Goal: Task Accomplishment & Management: Use online tool/utility

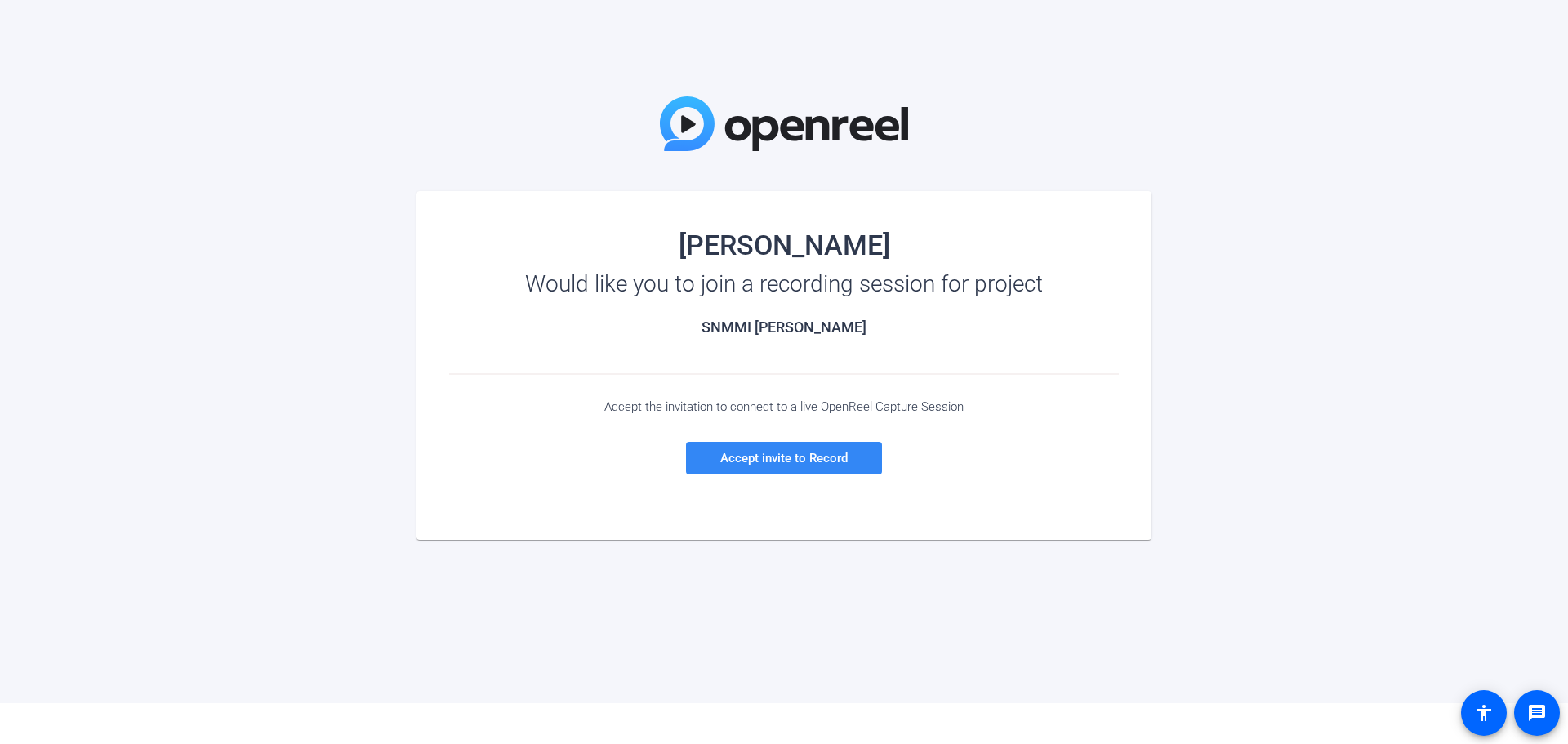
click at [759, 460] on span "Accept invite to Record" at bounding box center [784, 458] width 127 height 14
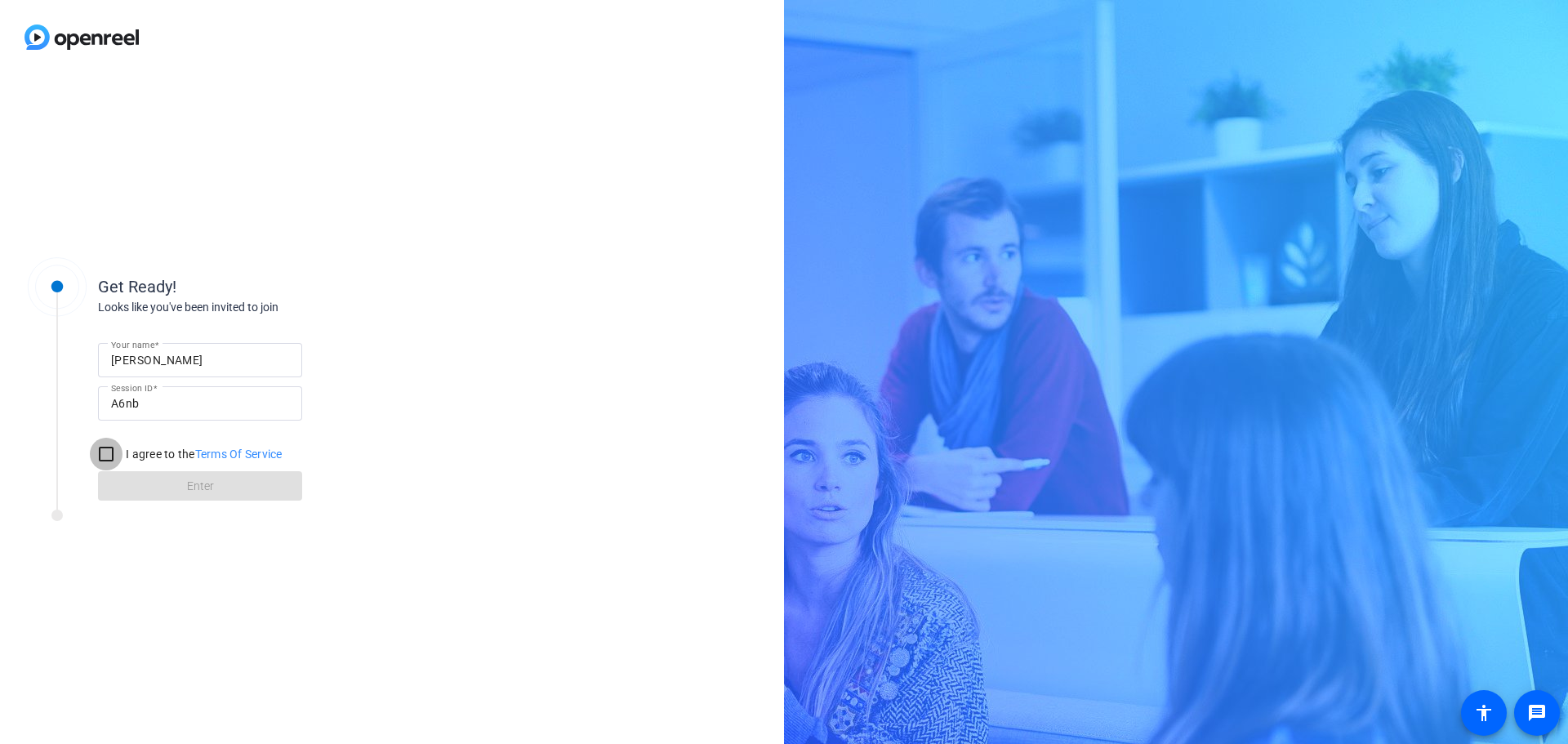
click at [103, 454] on input "I agree to the Terms Of Service" at bounding box center [106, 453] width 33 height 33
checkbox input "true"
click at [214, 489] on span at bounding box center [200, 486] width 204 height 39
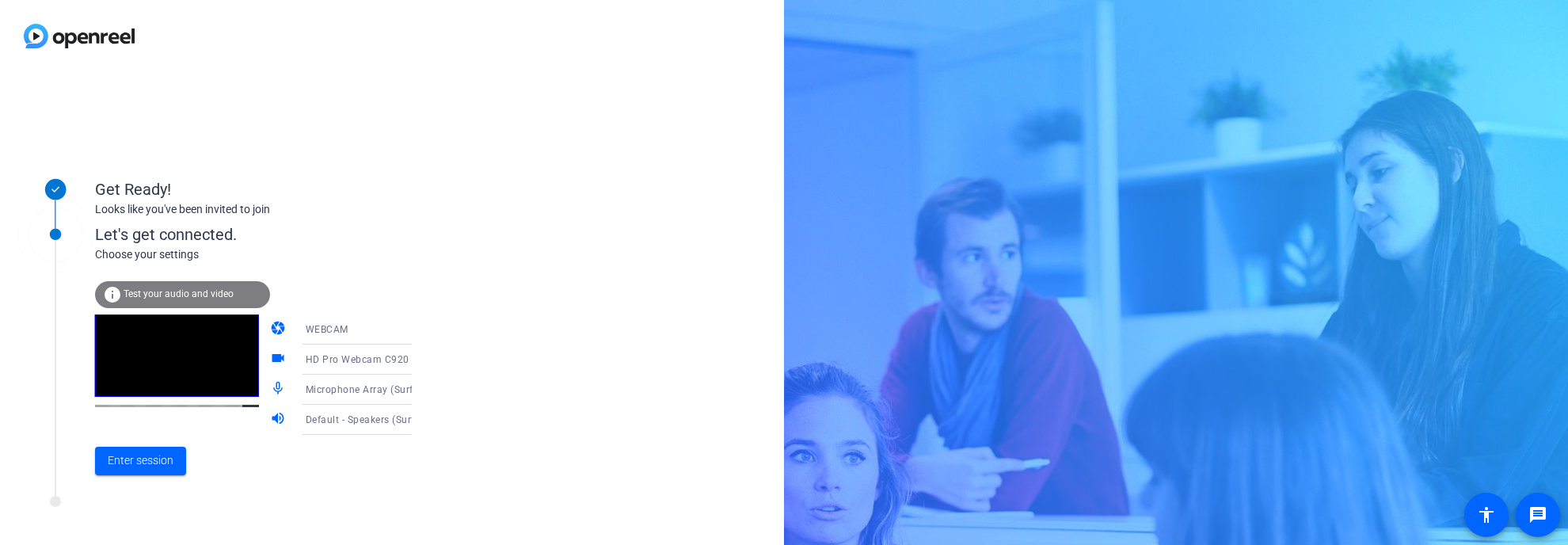
click at [418, 365] on icon at bounding box center [428, 359] width 19 height 19
click at [569, 382] on div at bounding box center [784, 272] width 1568 height 545
click at [151, 463] on span "Enter session" at bounding box center [141, 460] width 66 height 16
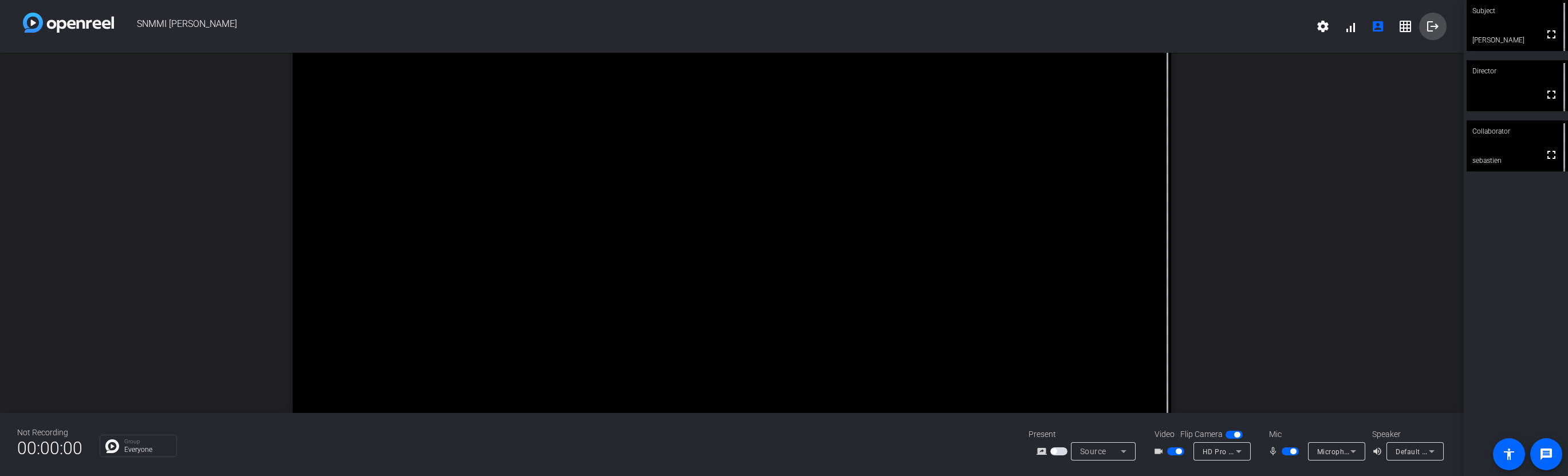
click at [1099, 30] on mat-icon "logout" at bounding box center [1433, 26] width 14 height 14
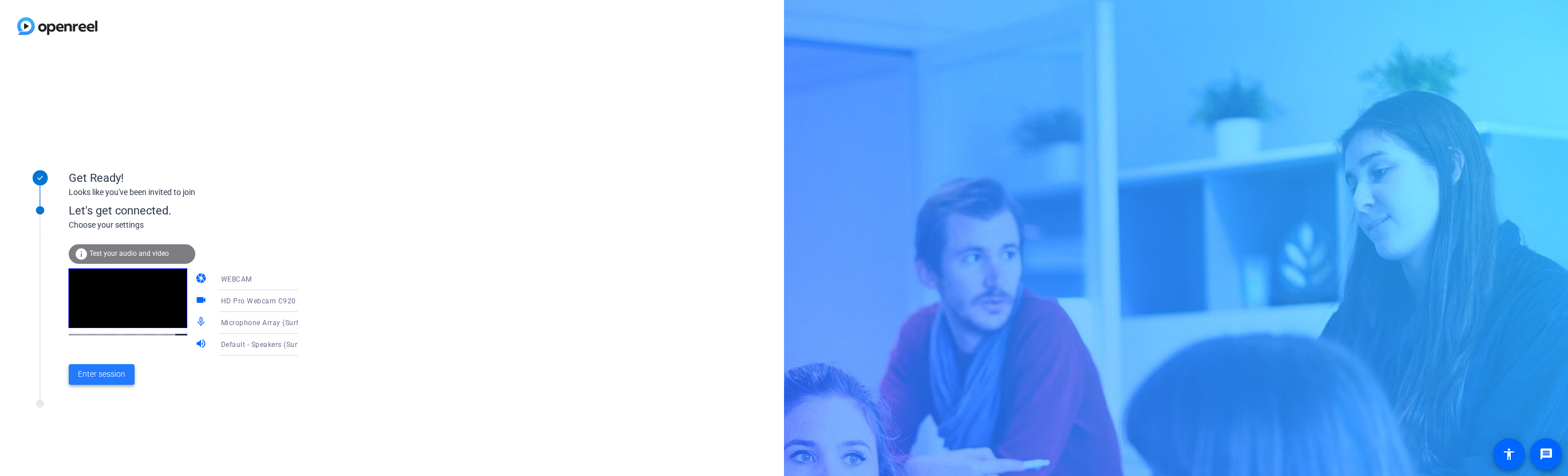
click at [107, 377] on span "Enter session" at bounding box center [102, 374] width 48 height 12
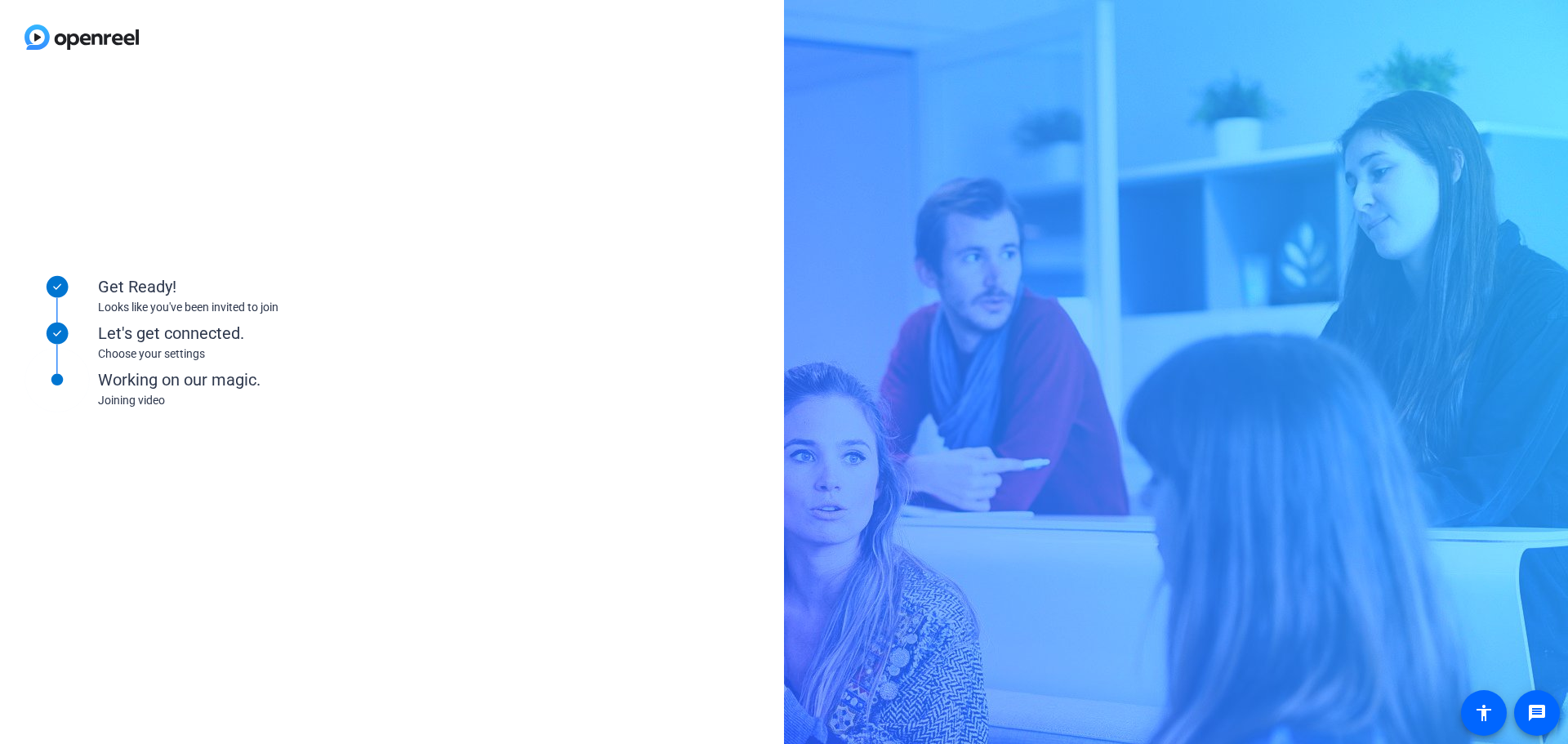
click at [1384, 88] on div "Get Ready! Looks like you've been invited to join Let's get connected. Choose y…" at bounding box center [784, 372] width 1568 height 744
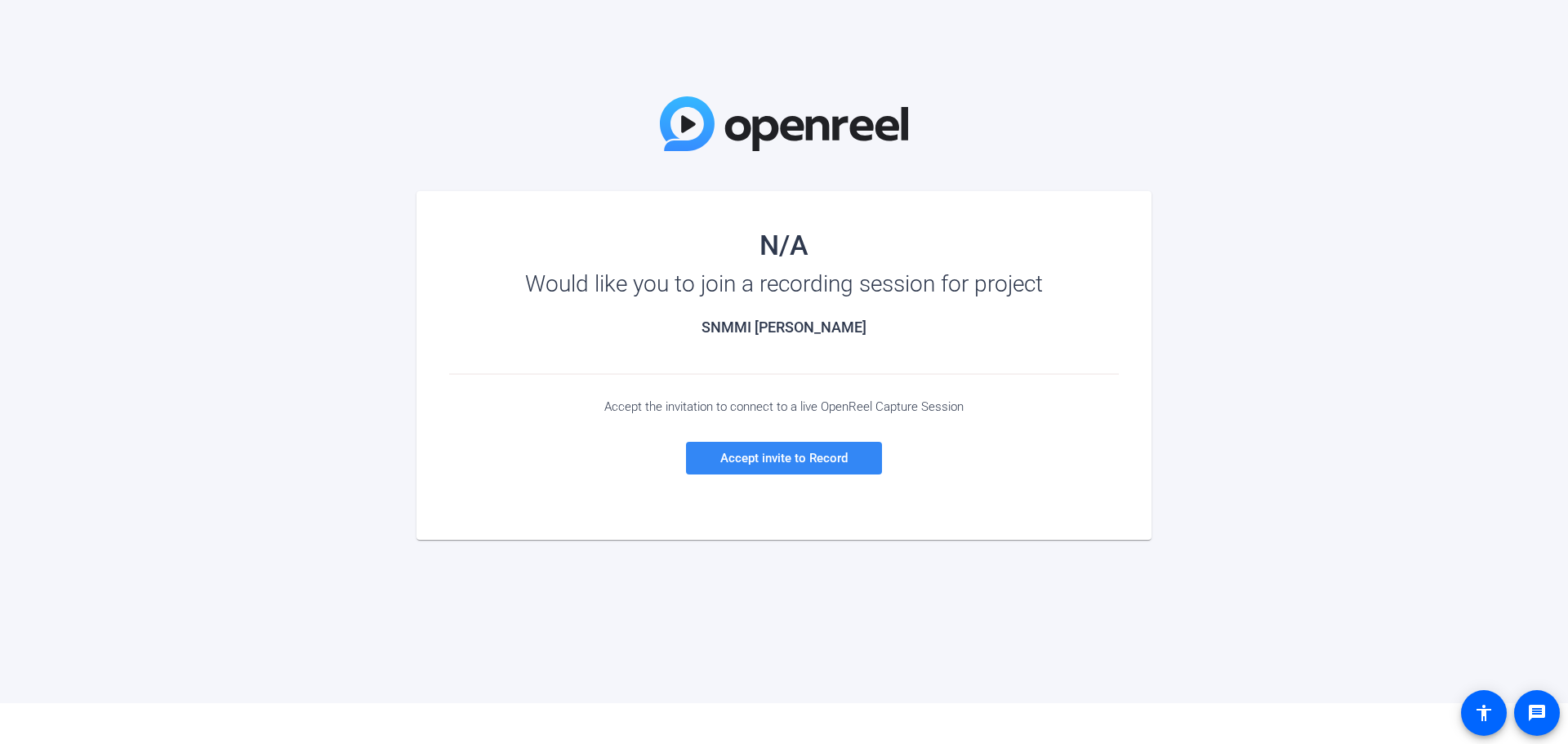
click at [752, 456] on span "Accept invite to Record" at bounding box center [784, 458] width 127 height 14
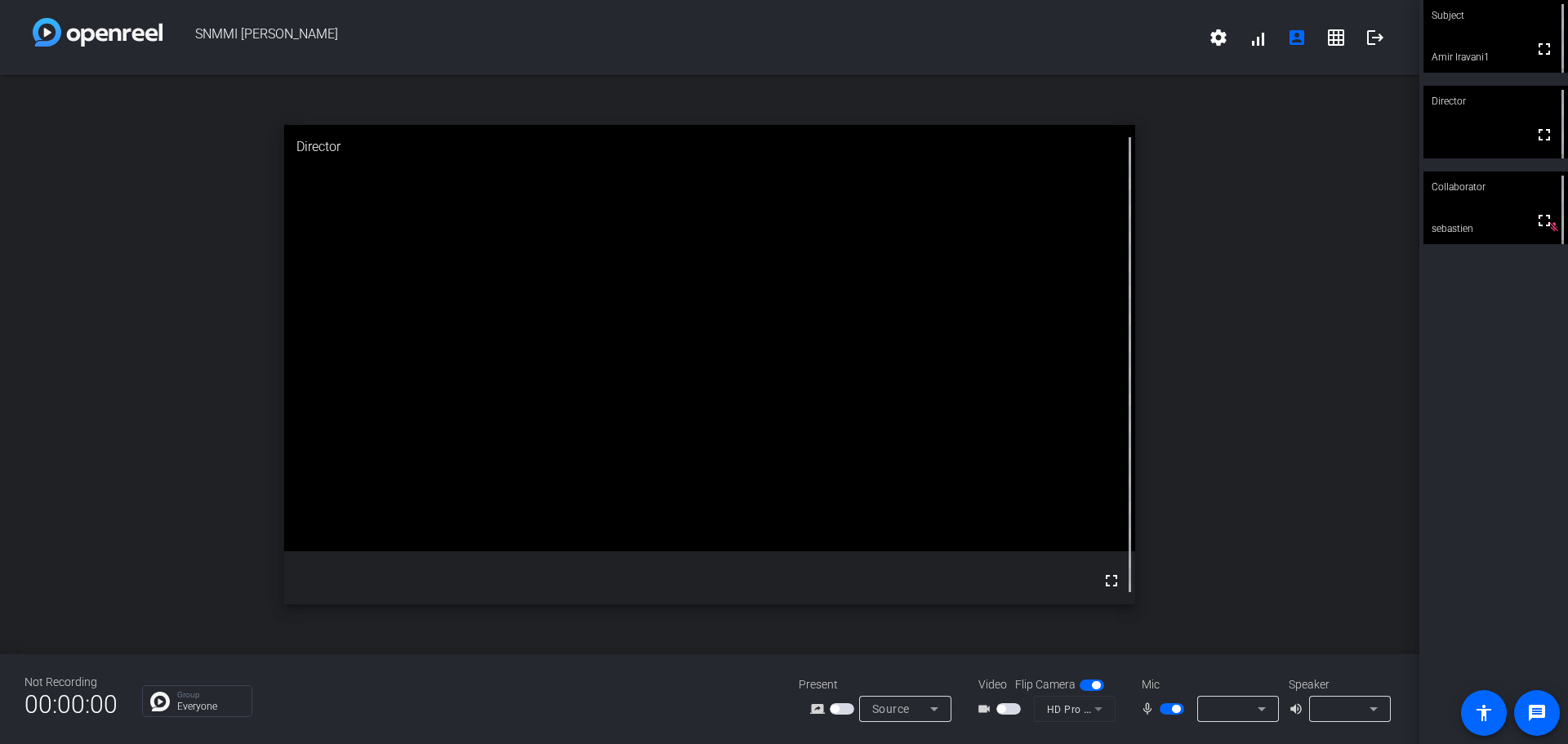
click at [938, 709] on icon at bounding box center [934, 708] width 20 height 20
click at [885, 647] on span "Screen Sharing" at bounding box center [901, 647] width 71 height 20
click at [932, 709] on icon at bounding box center [934, 708] width 8 height 4
click at [885, 647] on span "Screen Sharing" at bounding box center [901, 647] width 71 height 20
click at [937, 706] on icon at bounding box center [934, 708] width 20 height 20
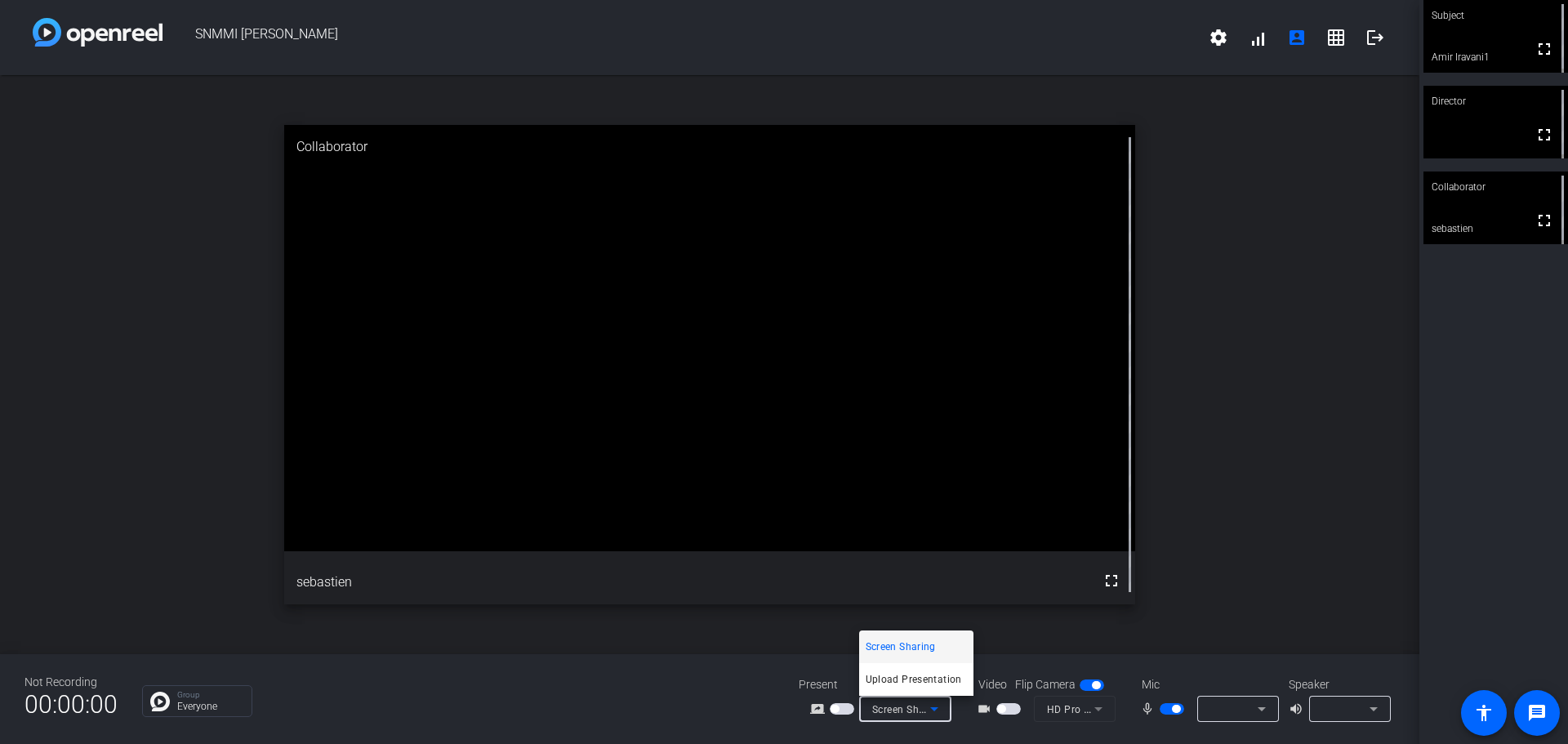
click at [886, 647] on span "Screen Sharing" at bounding box center [901, 647] width 71 height 20
click at [936, 709] on icon at bounding box center [934, 708] width 20 height 20
click at [881, 651] on span "Screen Sharing" at bounding box center [901, 647] width 71 height 20
click at [936, 711] on icon at bounding box center [934, 708] width 20 height 20
click at [1021, 733] on div at bounding box center [784, 372] width 1568 height 744
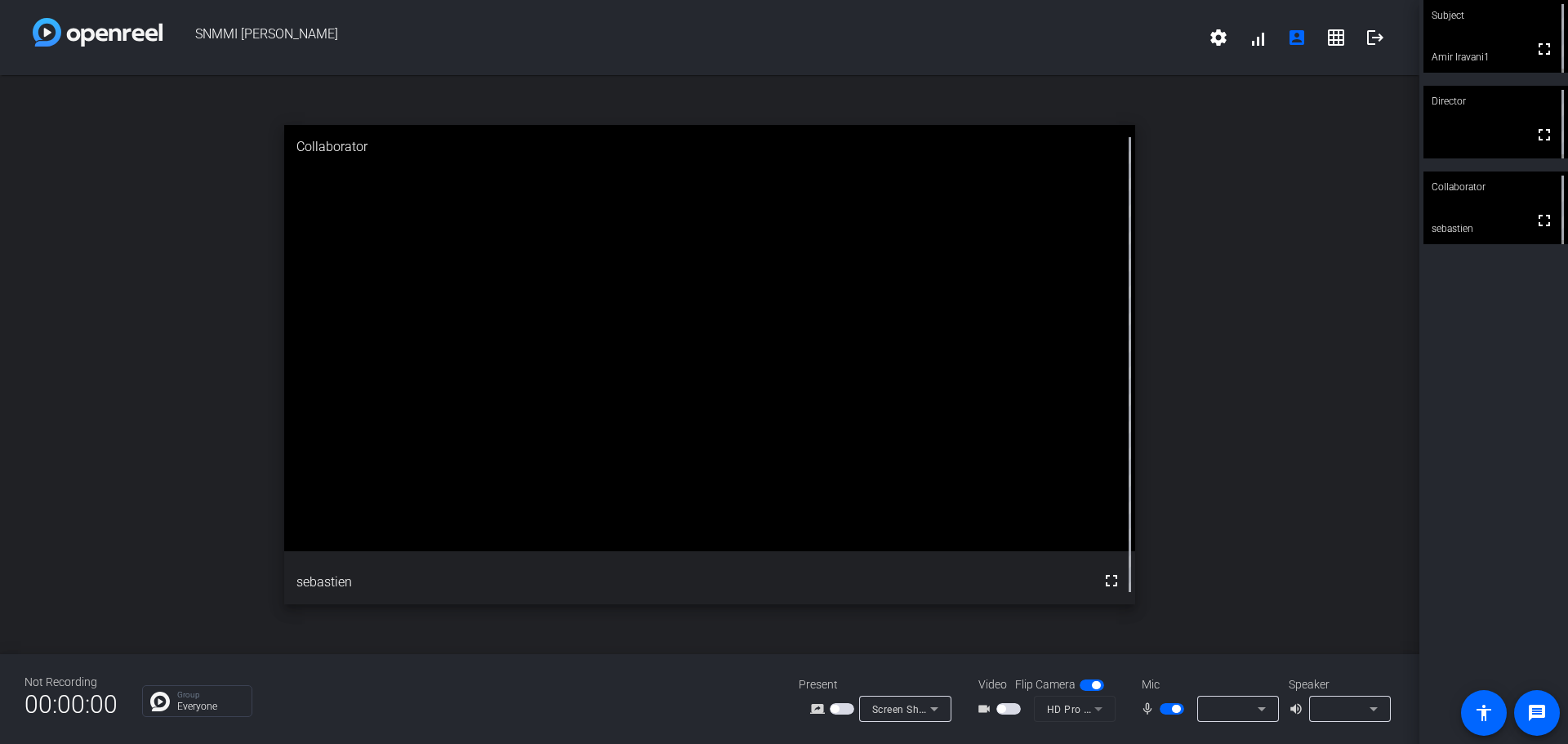
click at [936, 709] on icon at bounding box center [934, 708] width 20 height 20
click at [893, 646] on span "Screen Sharing" at bounding box center [901, 647] width 71 height 20
click at [933, 707] on mat-form-field "Screen Sharing" at bounding box center [904, 708] width 92 height 26
click at [937, 708] on mat-form-field "Screen Sharing" at bounding box center [904, 708] width 92 height 26
click at [901, 693] on div "Present screen_share_outline Screen Sharing" at bounding box center [880, 698] width 164 height 46
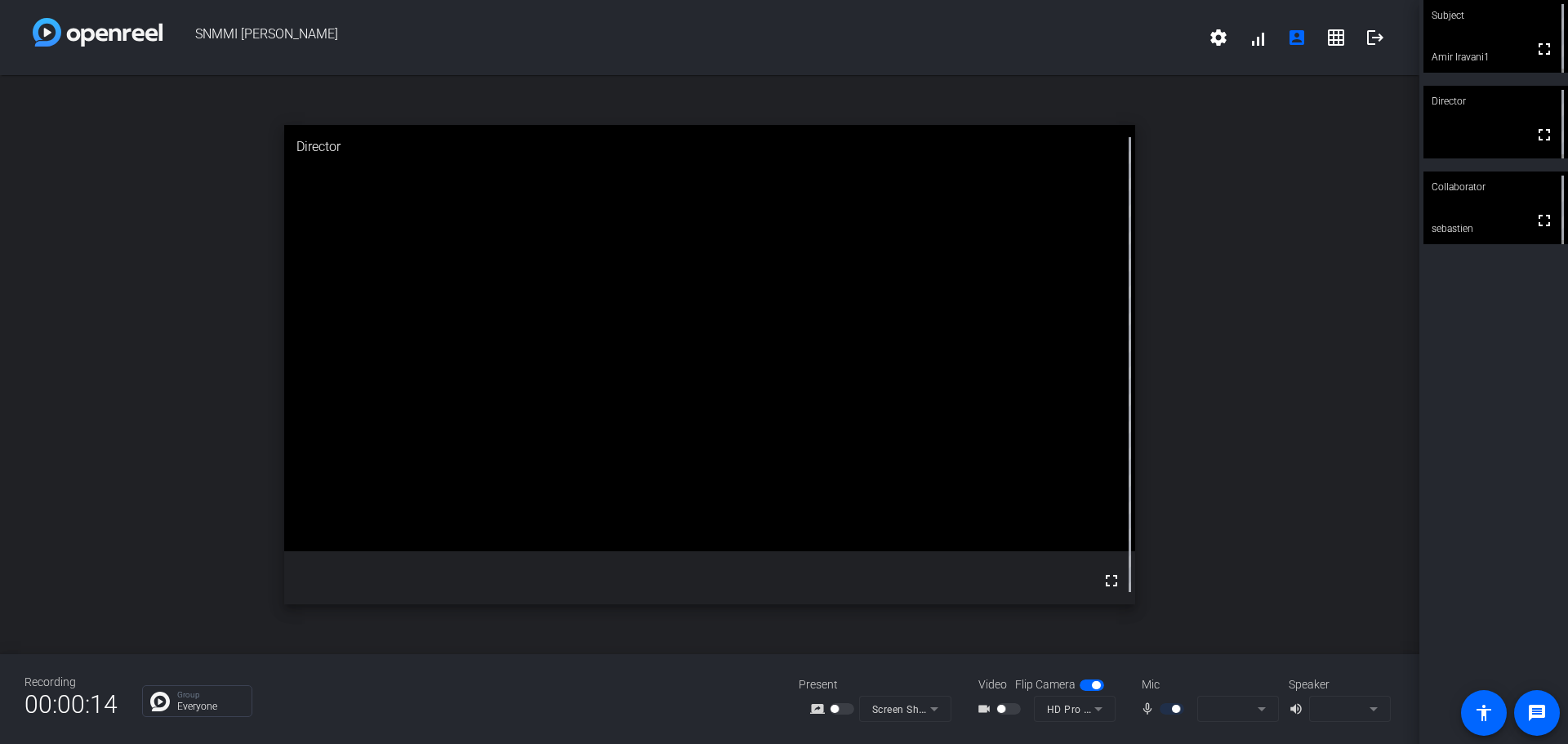
click at [930, 707] on mat-form-field "Screen Sharing" at bounding box center [904, 708] width 92 height 26
click at [934, 710] on mat-form-field "Screen Sharing" at bounding box center [904, 708] width 92 height 26
click at [913, 686] on div "Present" at bounding box center [880, 684] width 164 height 17
click at [692, 674] on div "Recording 00:00:19 Group Everyone Present screen_share_outline Screen Sharing V…" at bounding box center [709, 698] width 1419 height 89
click at [924, 712] on mat-form-field "Screen Sharing" at bounding box center [904, 708] width 92 height 26
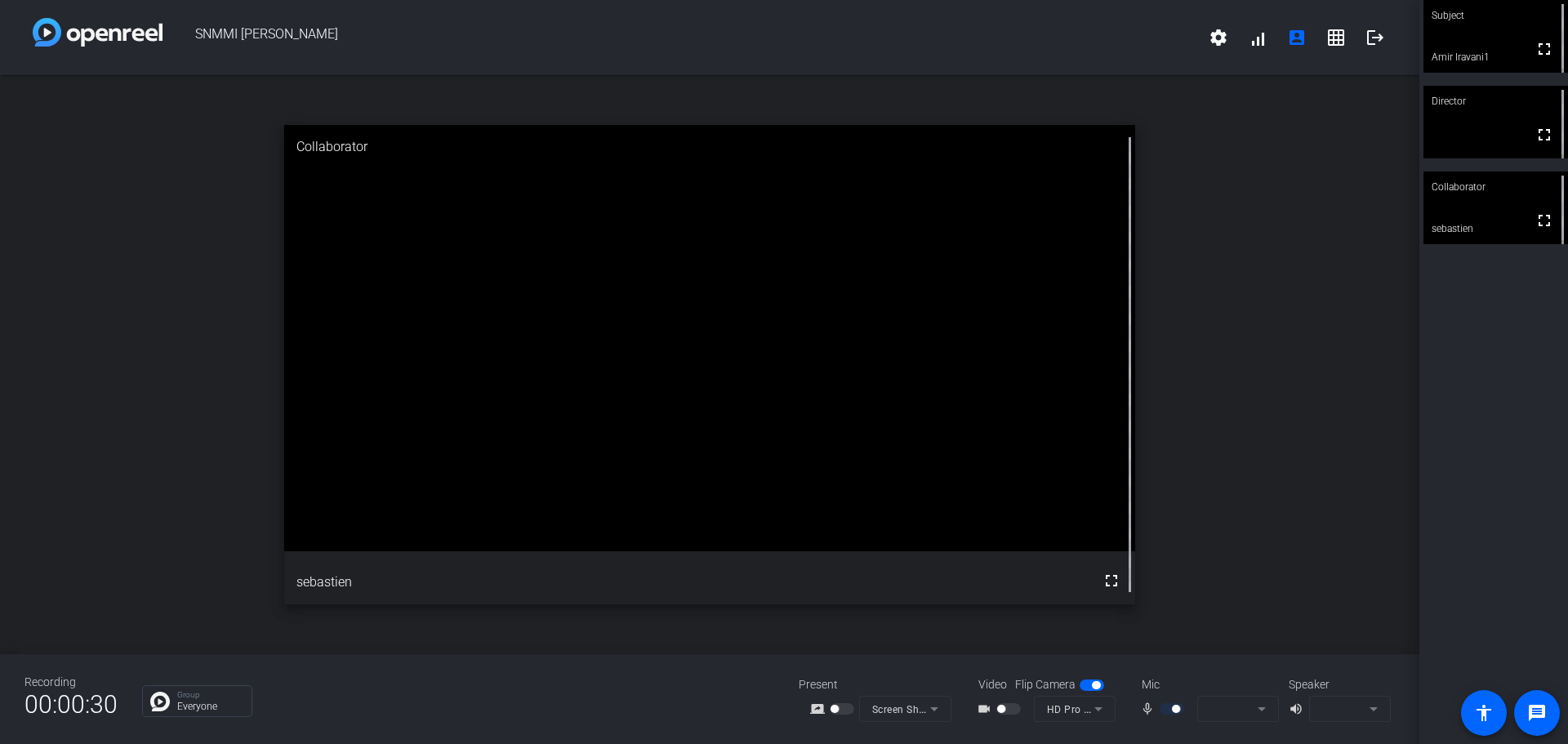
click at [941, 706] on mat-form-field "Screen Sharing" at bounding box center [904, 708] width 92 height 26
click at [935, 706] on mat-form-field "Screen Sharing" at bounding box center [904, 708] width 92 height 26
click at [936, 709] on mat-form-field "Screen Sharing" at bounding box center [904, 708] width 92 height 26
click at [932, 707] on icon at bounding box center [934, 708] width 8 height 4
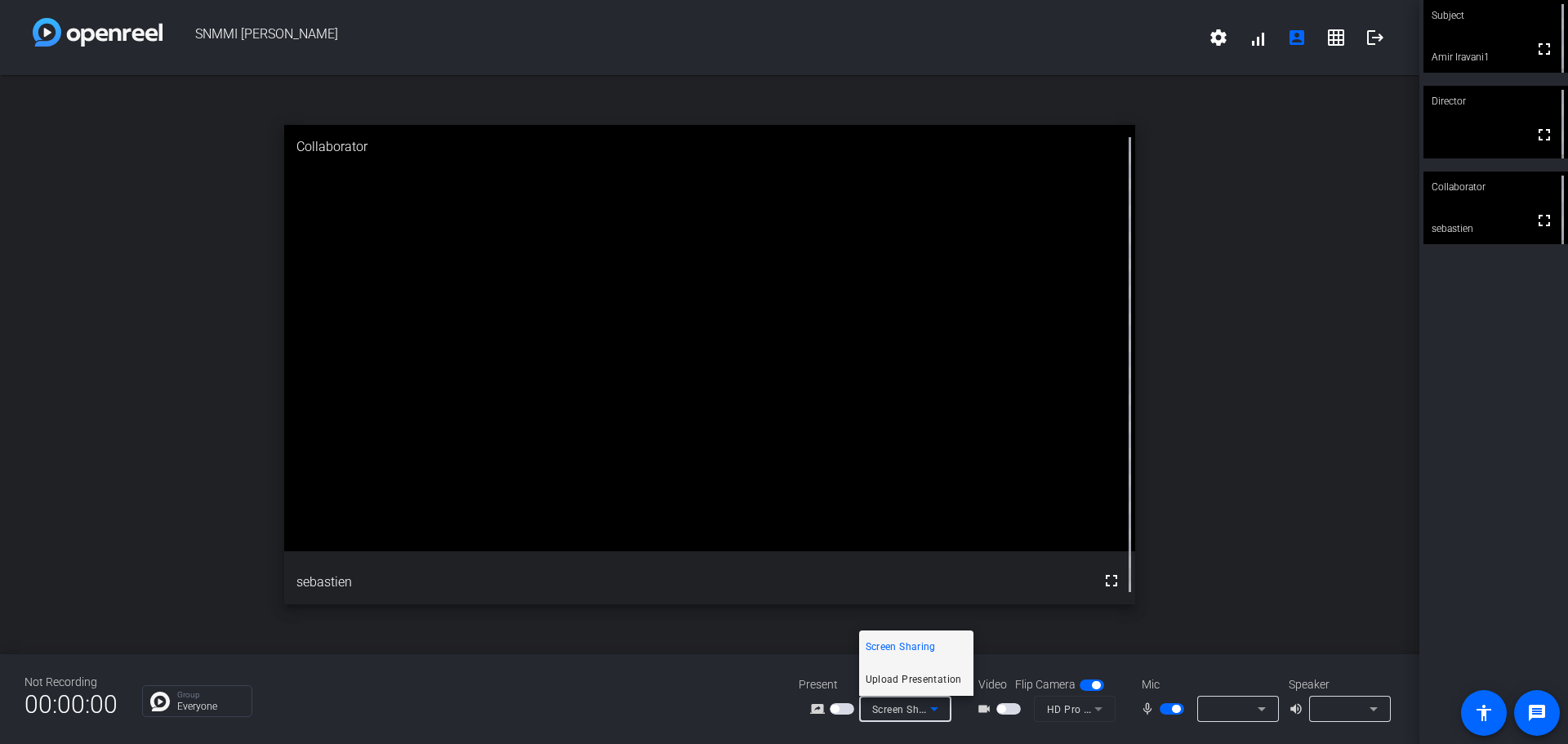
click at [890, 672] on span "Upload Presentation" at bounding box center [914, 680] width 97 height 20
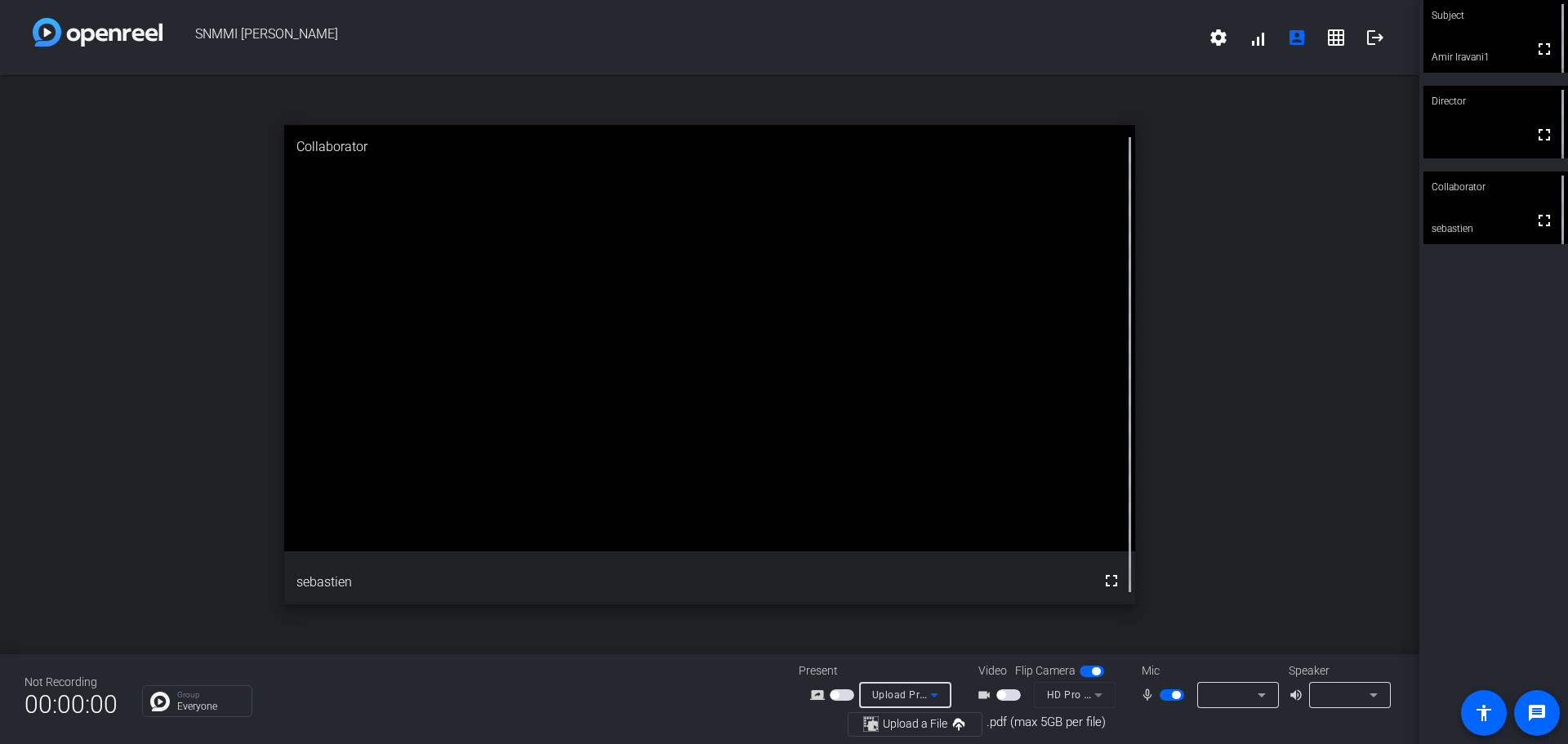
click at [936, 692] on icon at bounding box center [934, 695] width 20 height 20
click at [886, 634] on span "Screen Sharing" at bounding box center [901, 632] width 71 height 20
click at [940, 707] on icon at bounding box center [934, 708] width 20 height 20
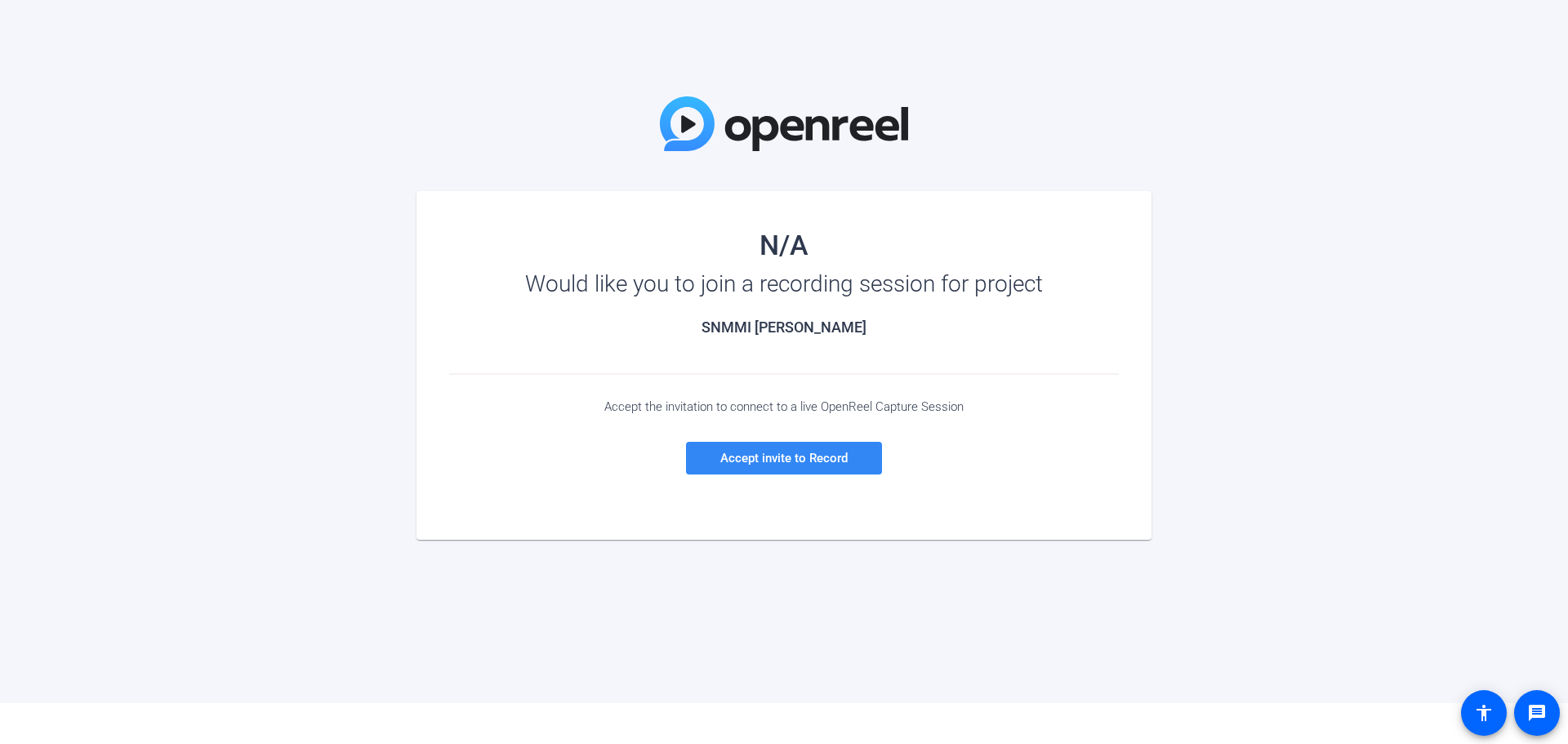
click at [763, 455] on span "Accept invite to Record" at bounding box center [784, 458] width 127 height 14
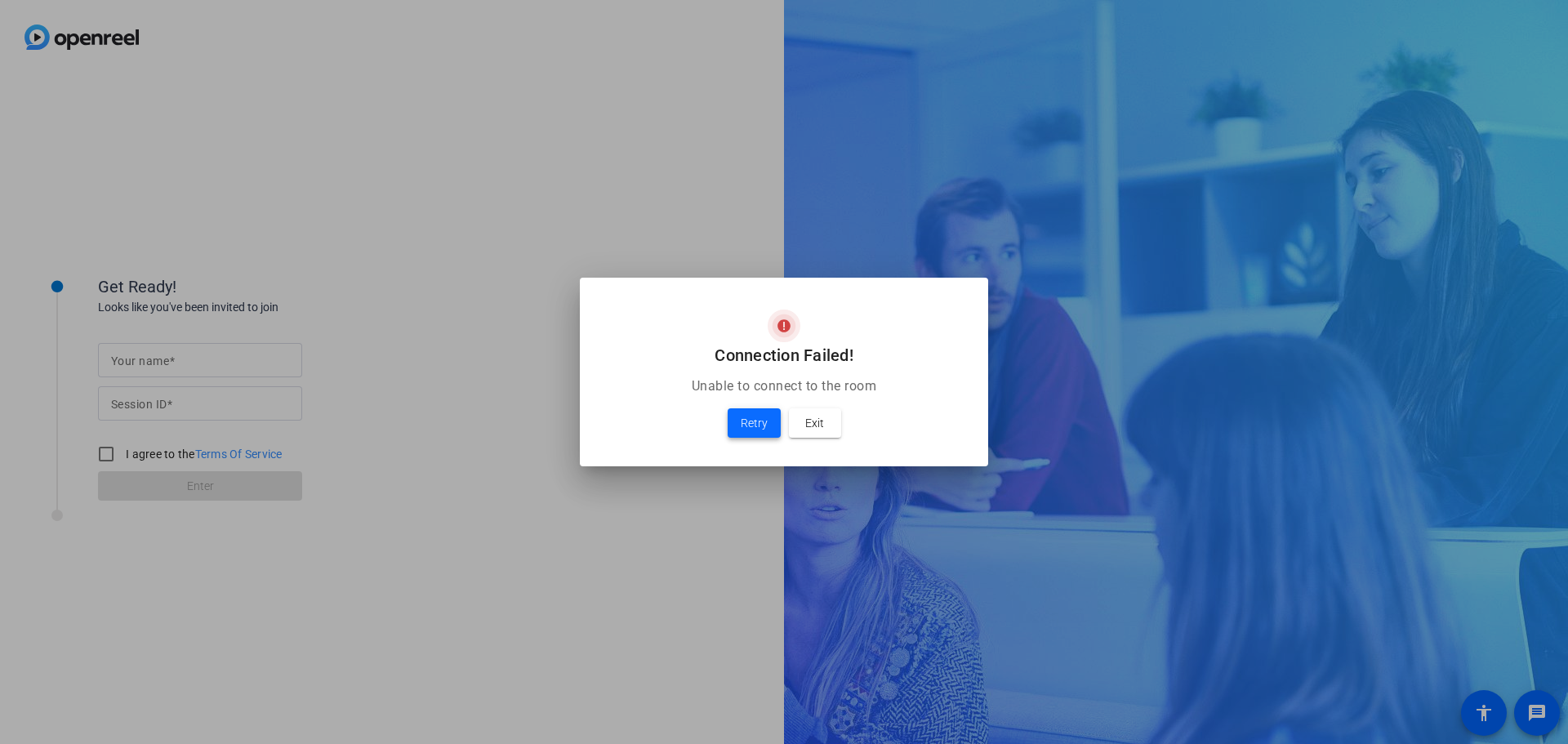
click at [750, 428] on span "Retry" at bounding box center [754, 423] width 27 height 20
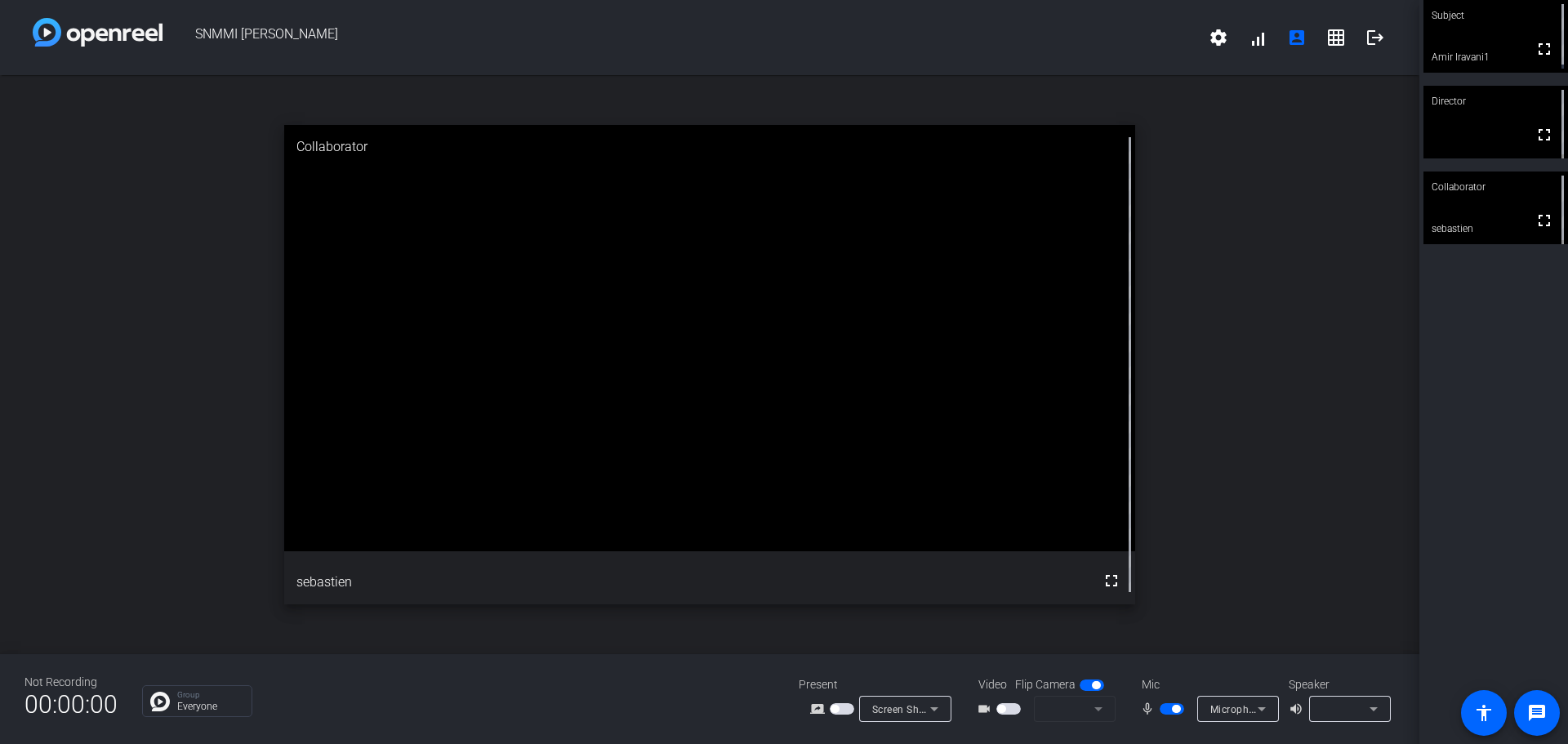
click at [1372, 708] on icon at bounding box center [1373, 708] width 8 height 4
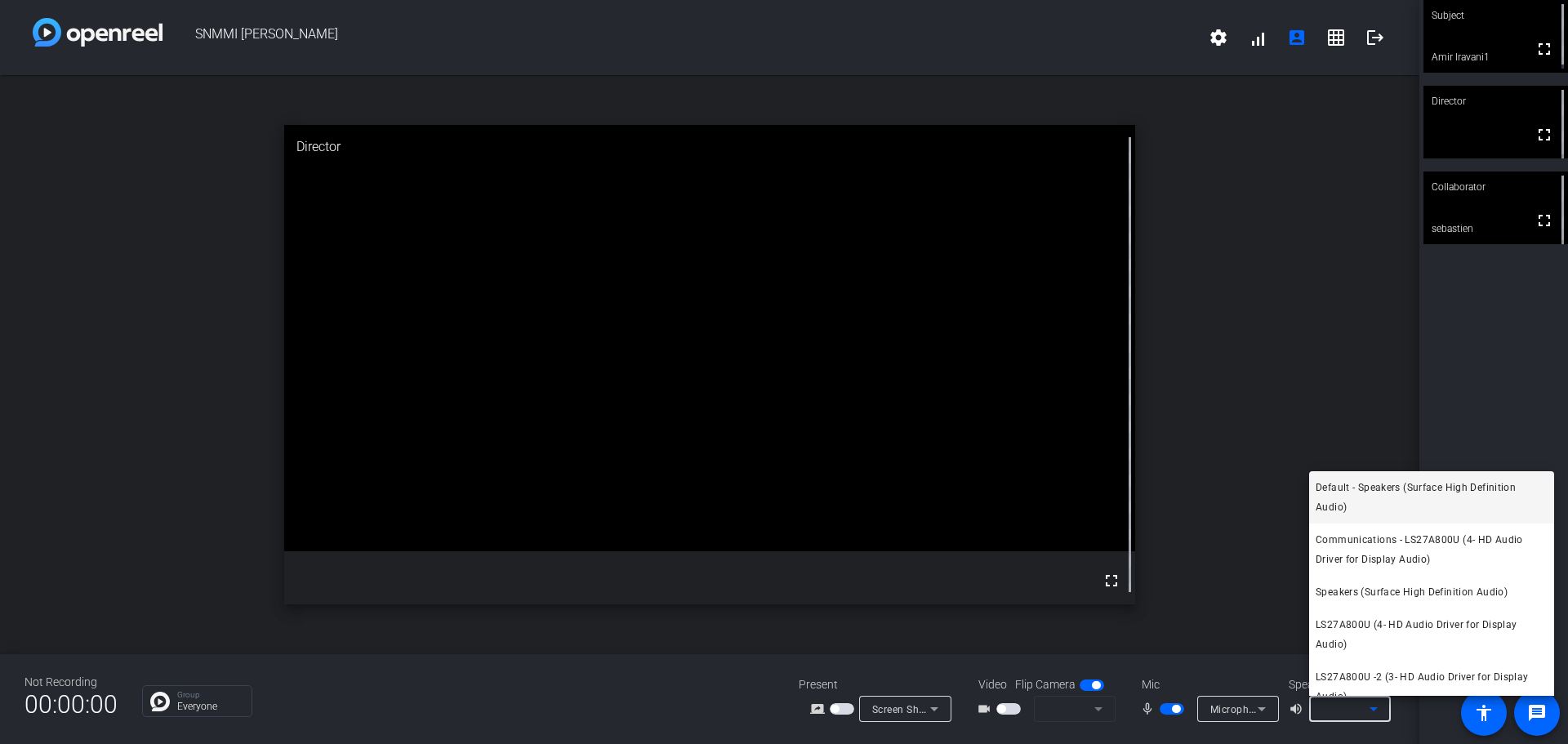
click at [1362, 495] on span "Default - Speakers (Surface High Definition Audio)" at bounding box center [1431, 497] width 232 height 39
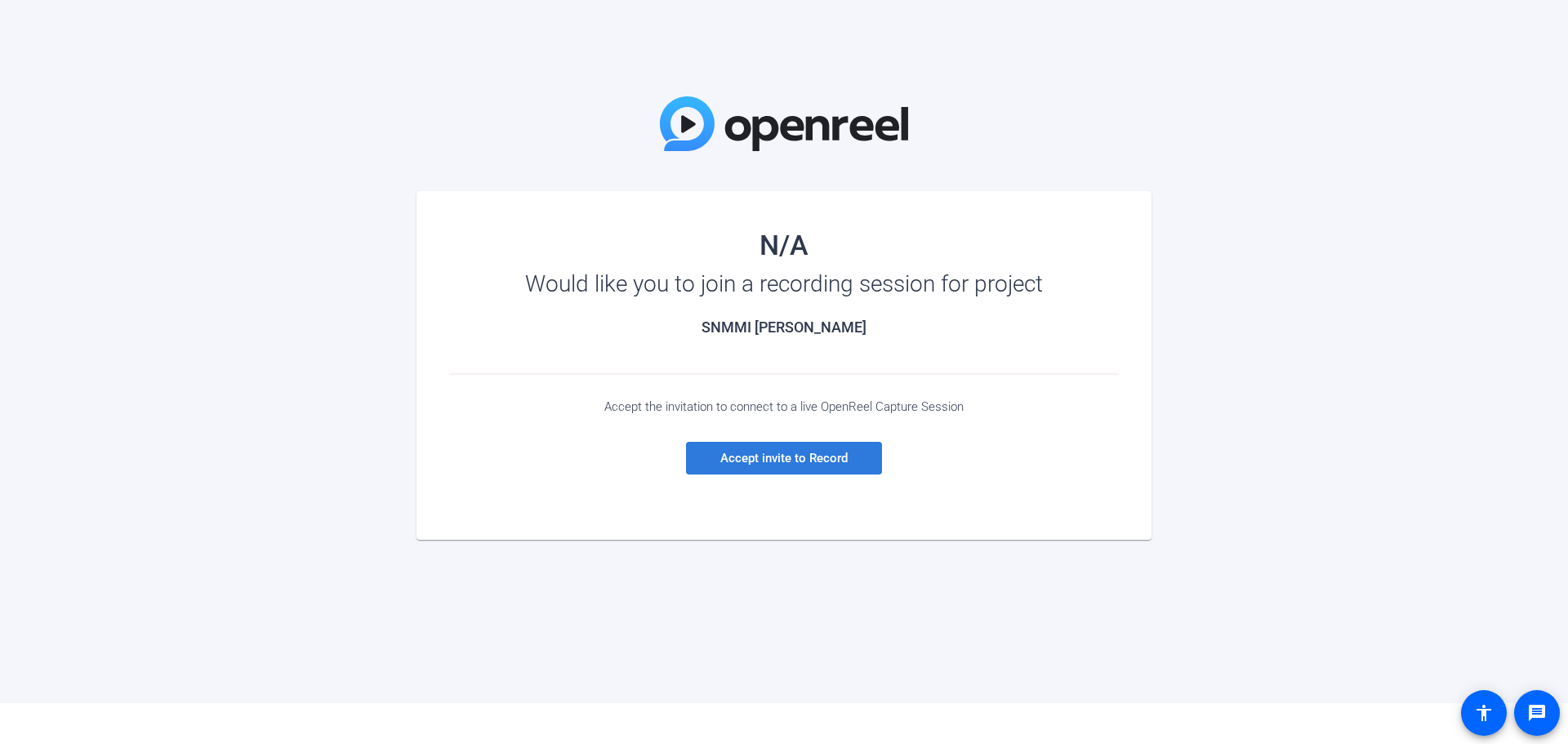
click at [762, 462] on span "Accept invite to Record" at bounding box center [784, 458] width 127 height 14
click at [743, 459] on span "Accept invite to Record" at bounding box center [784, 458] width 127 height 14
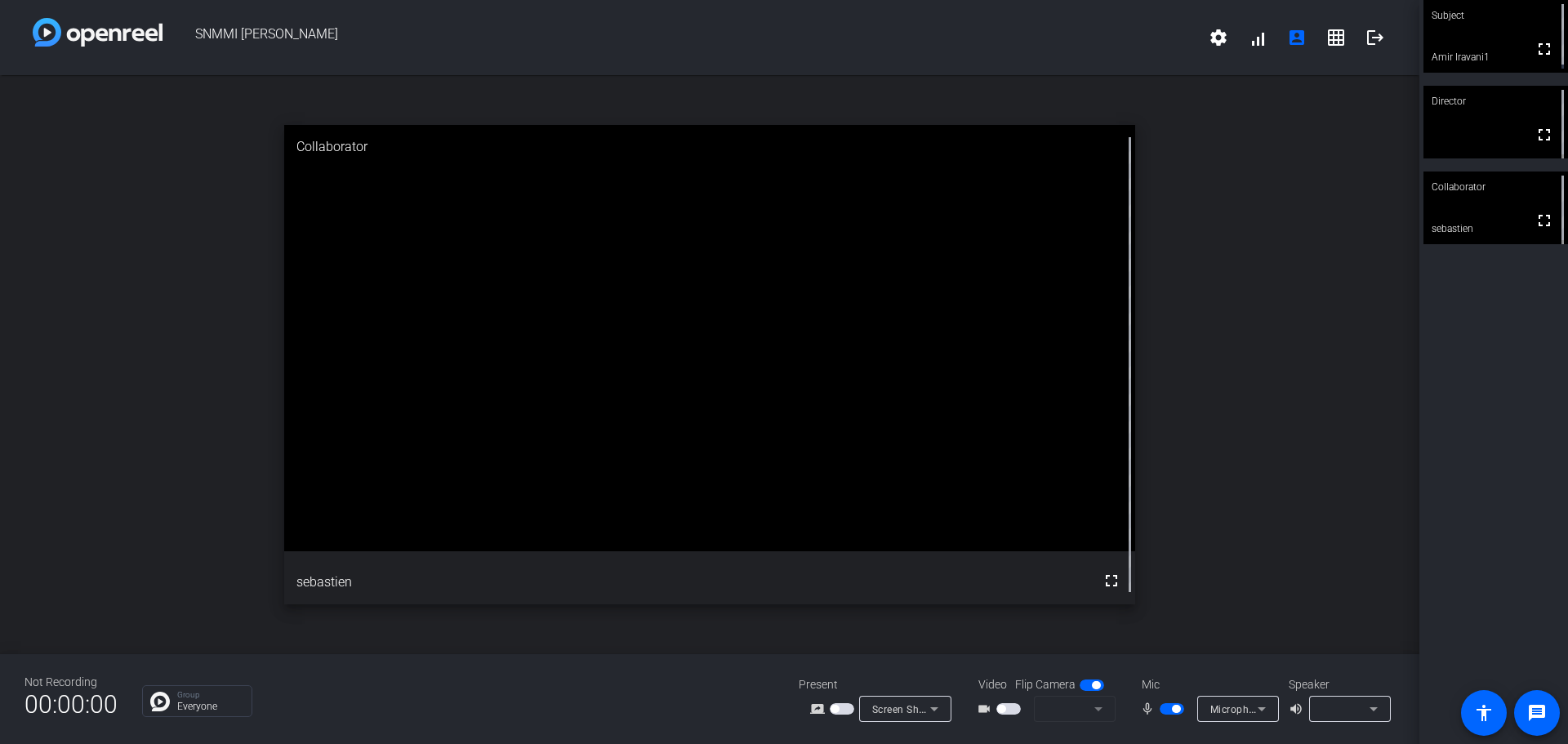
click at [1091, 713] on mat-form-field at bounding box center [1074, 708] width 81 height 26
click at [1097, 713] on mat-form-field at bounding box center [1074, 708] width 81 height 26
click at [1097, 708] on mat-form-field at bounding box center [1074, 708] width 81 height 26
click at [1374, 706] on icon at bounding box center [1373, 708] width 20 height 20
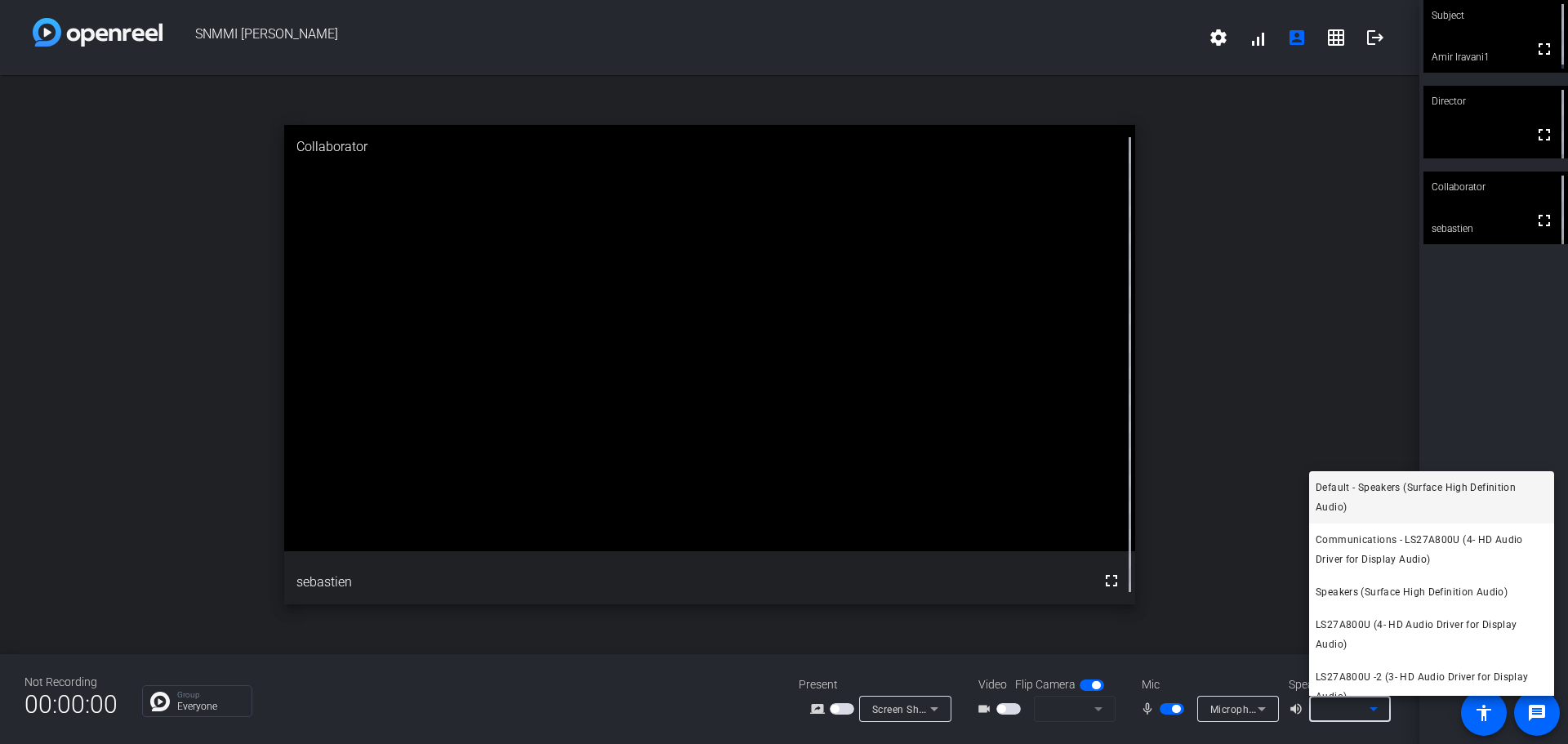
click at [1345, 507] on span "Default - Speakers (Surface High Definition Audio)" at bounding box center [1431, 497] width 232 height 39
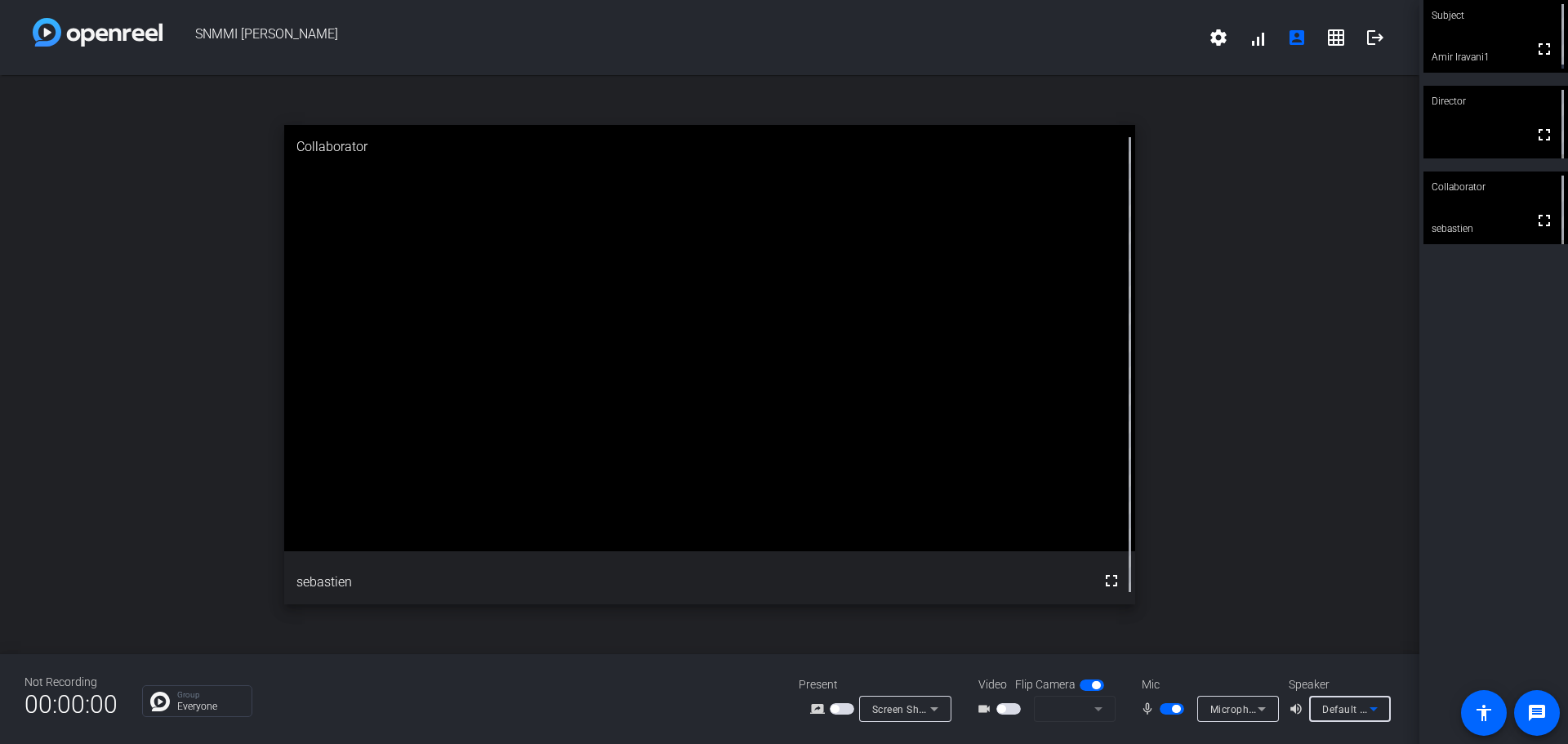
click at [1092, 708] on mat-form-field at bounding box center [1074, 708] width 81 height 26
click at [1098, 710] on mat-form-field at bounding box center [1074, 708] width 81 height 26
click at [1100, 712] on mat-form-field at bounding box center [1074, 708] width 81 height 26
click at [1091, 686] on span "button" at bounding box center [1095, 684] width 8 height 8
click at [1087, 686] on span "button" at bounding box center [1084, 684] width 8 height 8
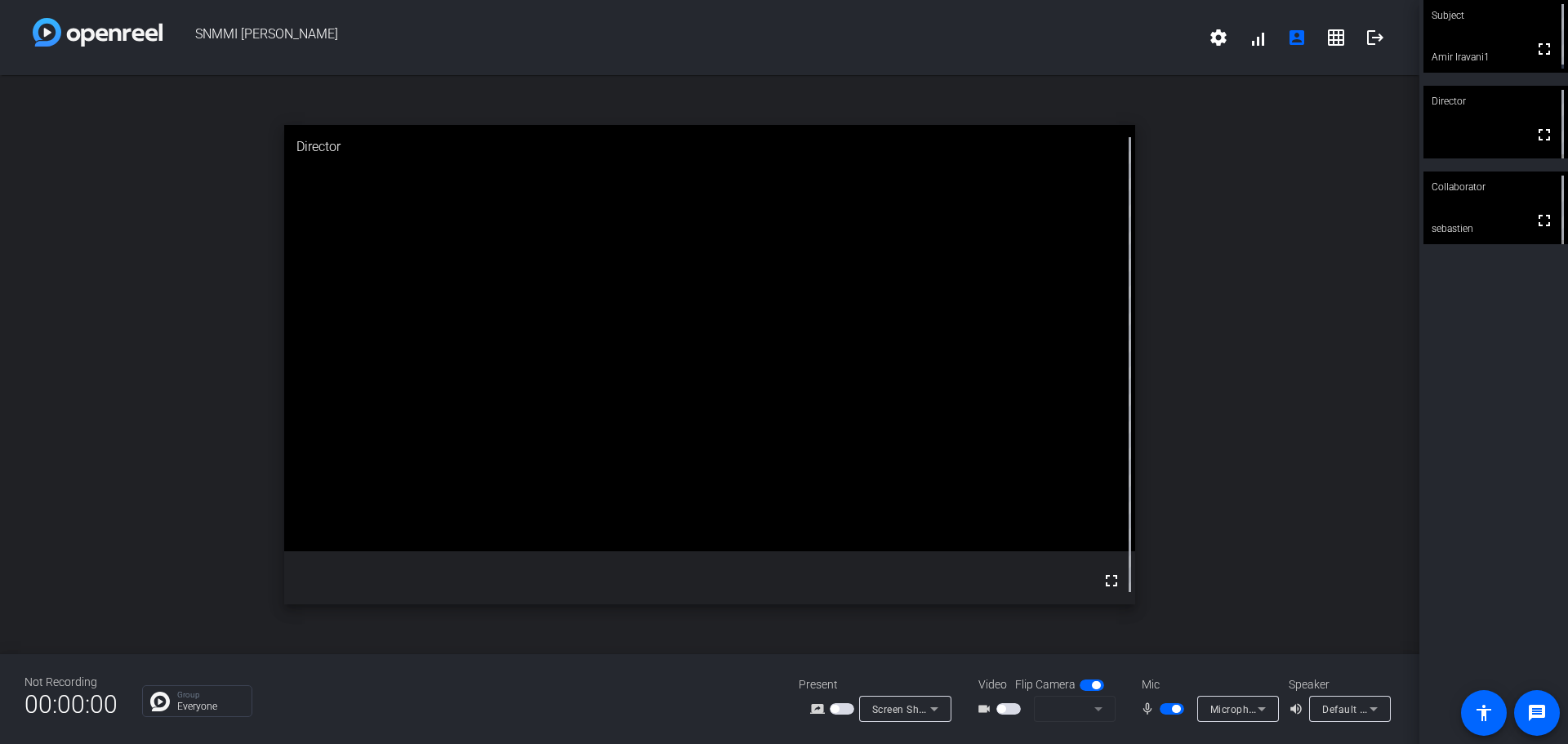
click at [1098, 710] on mat-form-field at bounding box center [1074, 708] width 81 height 26
click at [1098, 714] on mat-form-field at bounding box center [1074, 708] width 81 height 26
